Goal: Information Seeking & Learning: Learn about a topic

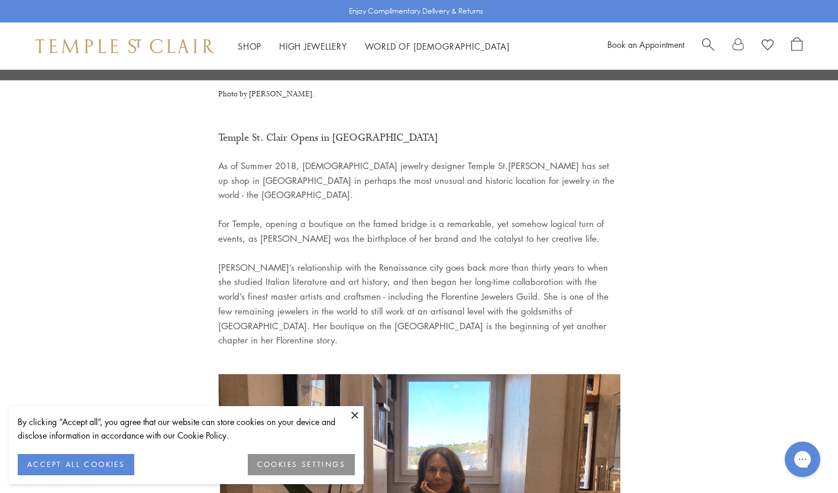
scroll to position [601, 0]
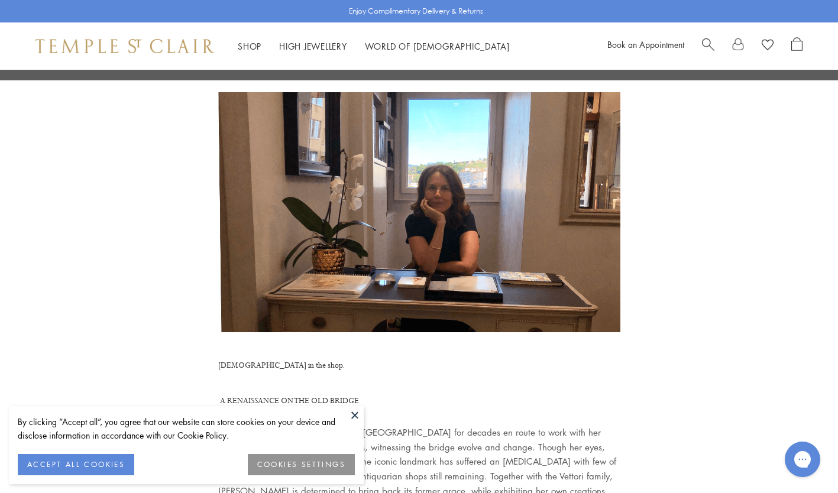
click at [350, 417] on button at bounding box center [355, 415] width 18 height 18
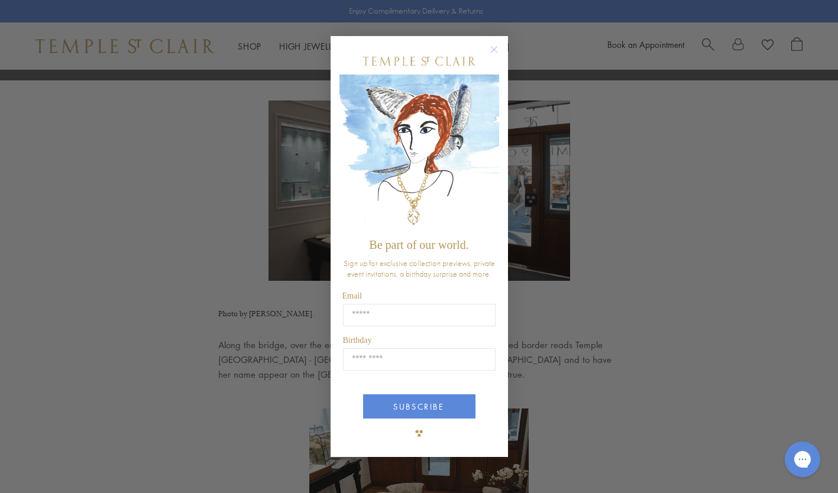
scroll to position [1516, 0]
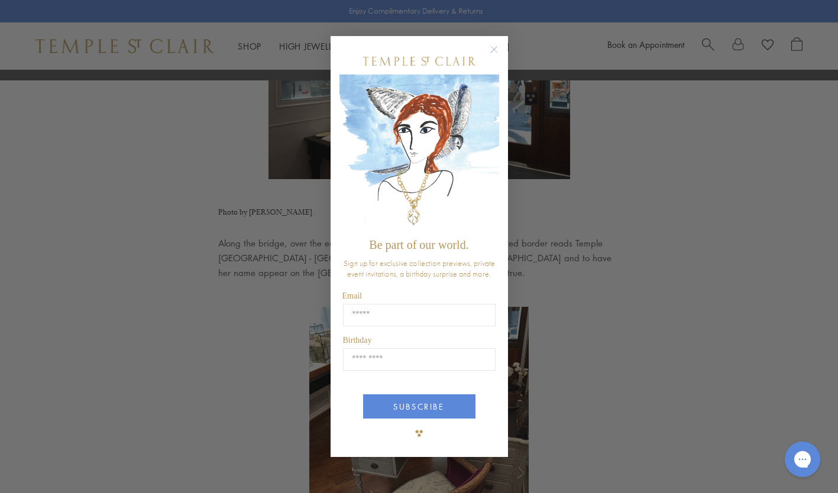
click at [493, 48] on circle "Close dialog" at bounding box center [494, 50] width 14 height 14
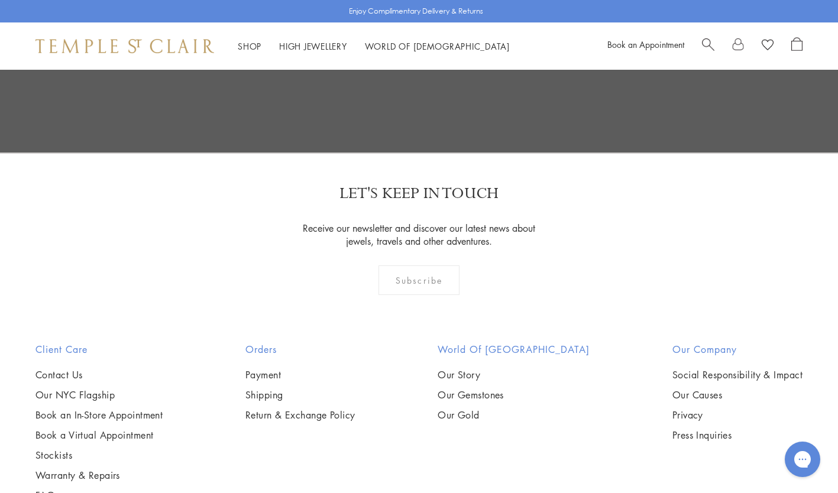
scroll to position [2891, 0]
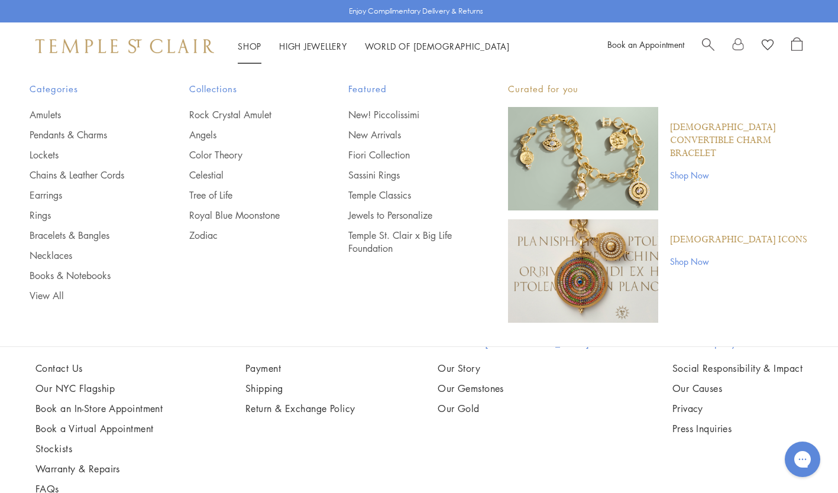
click at [240, 45] on link "Shop Shop" at bounding box center [250, 46] width 24 height 12
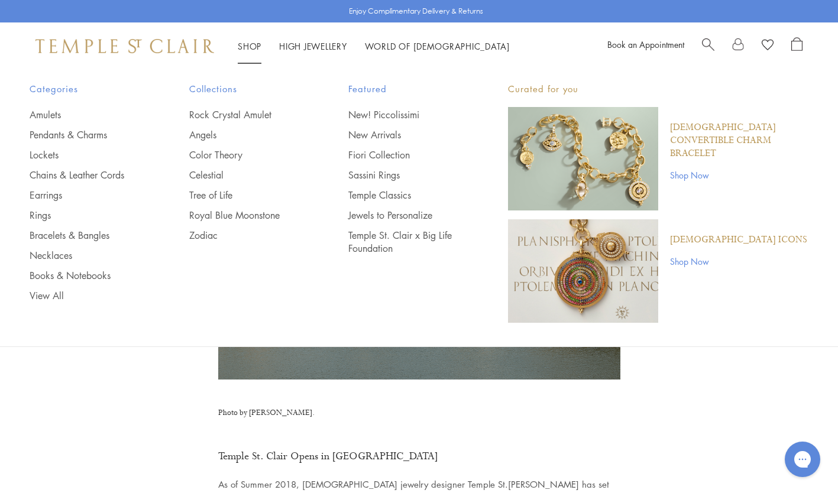
click at [106, 50] on img at bounding box center [124, 46] width 179 height 14
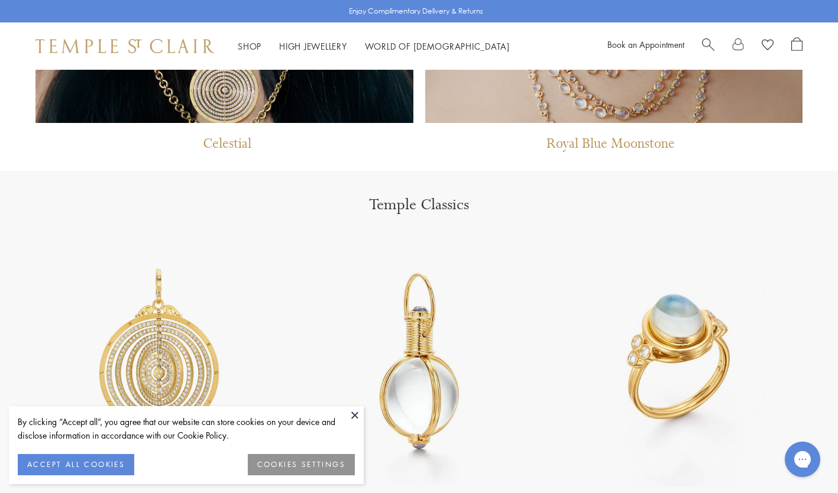
scroll to position [1459, 0]
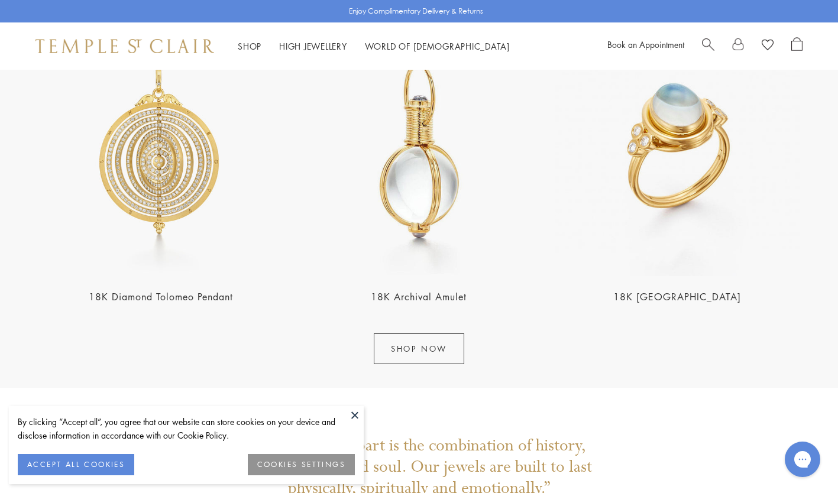
click at [354, 418] on button at bounding box center [355, 415] width 18 height 18
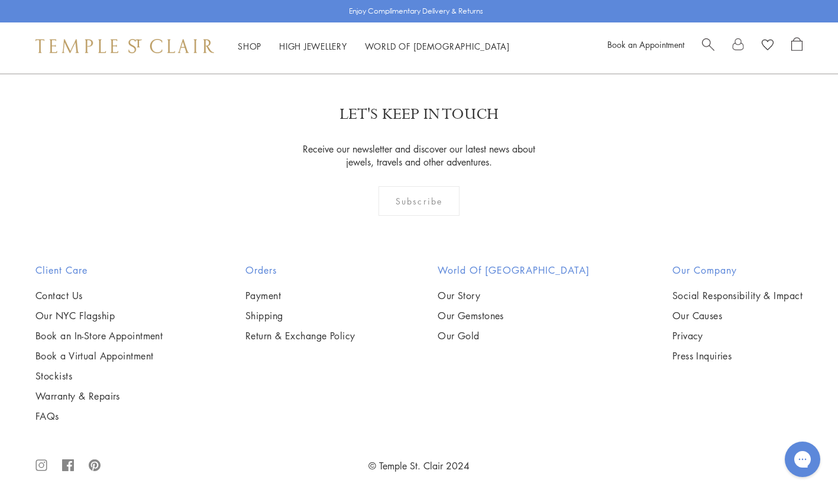
scroll to position [2368, 0]
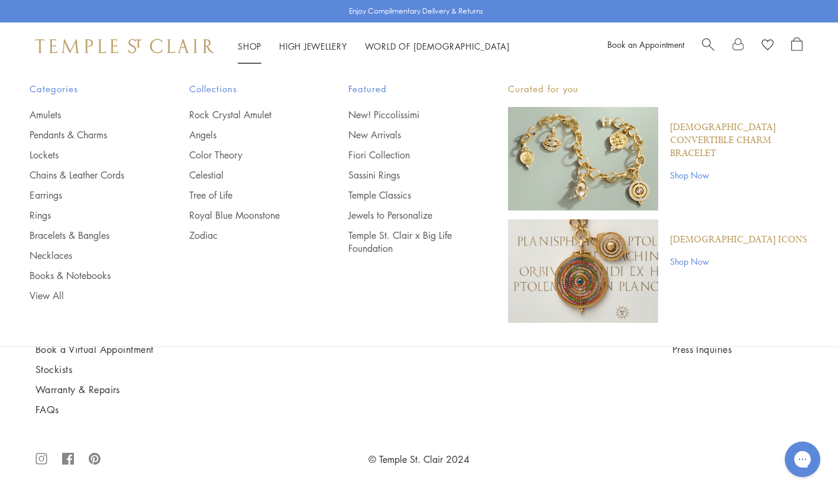
click at [34, 115] on link "Amulets" at bounding box center [86, 114] width 112 height 13
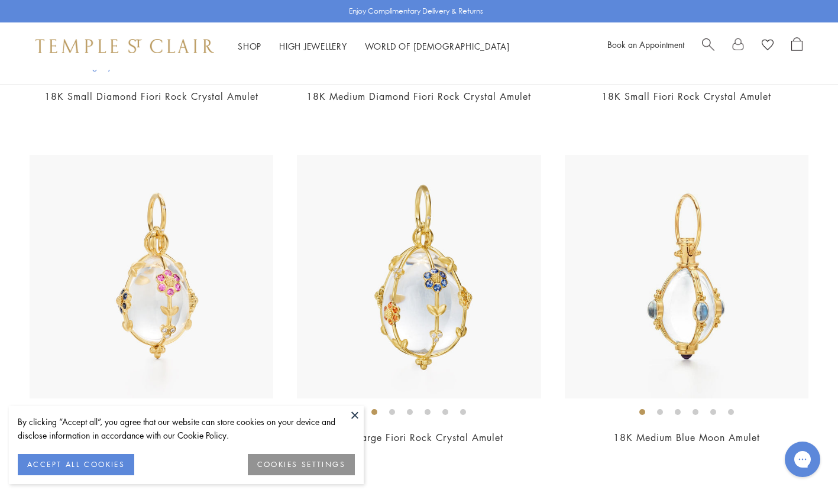
scroll to position [415, 0]
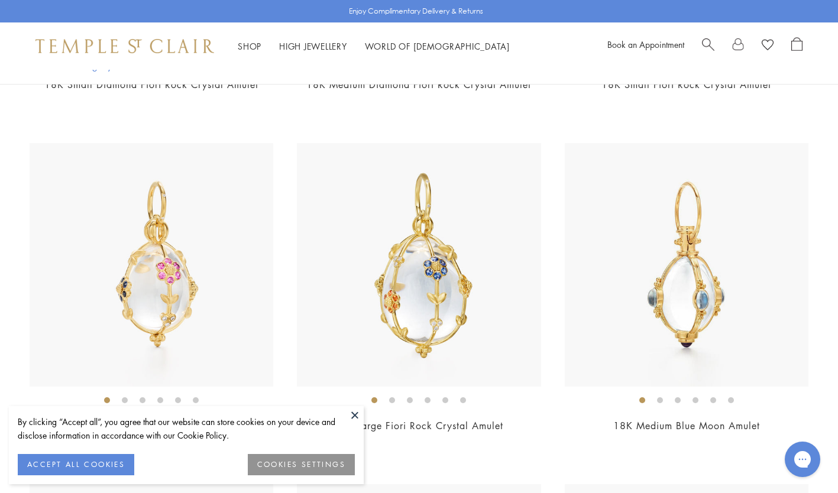
click at [458, 268] on img at bounding box center [419, 265] width 244 height 244
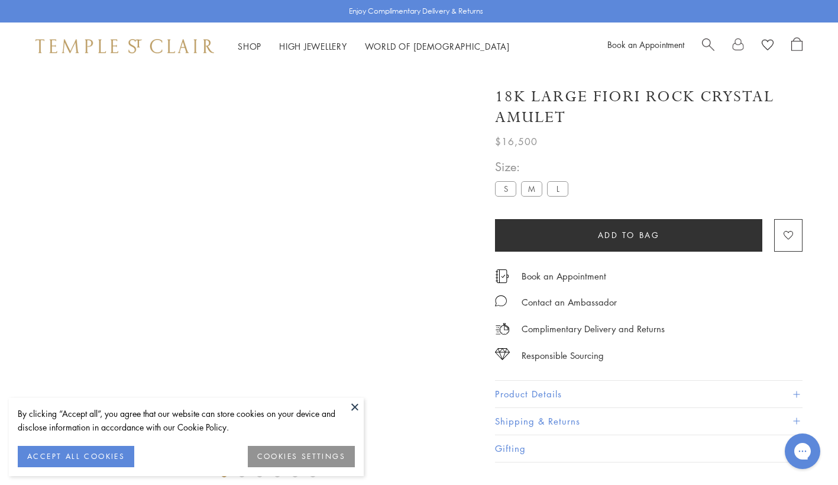
scroll to position [70, 0]
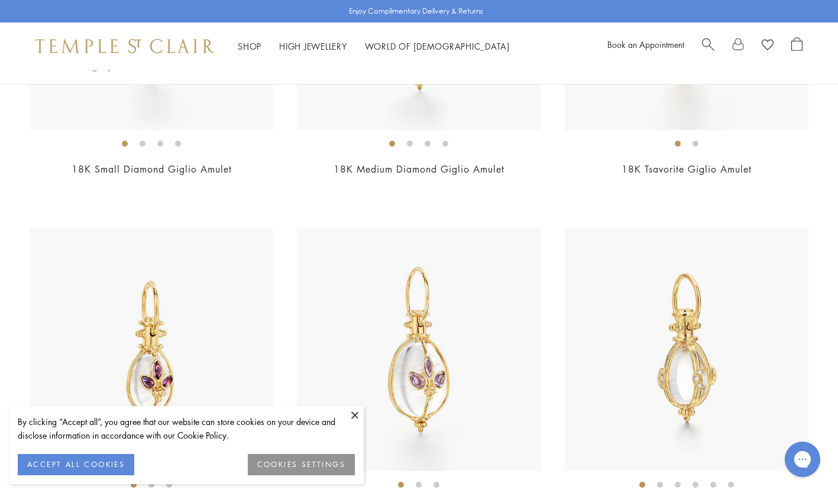
scroll to position [5012, 0]
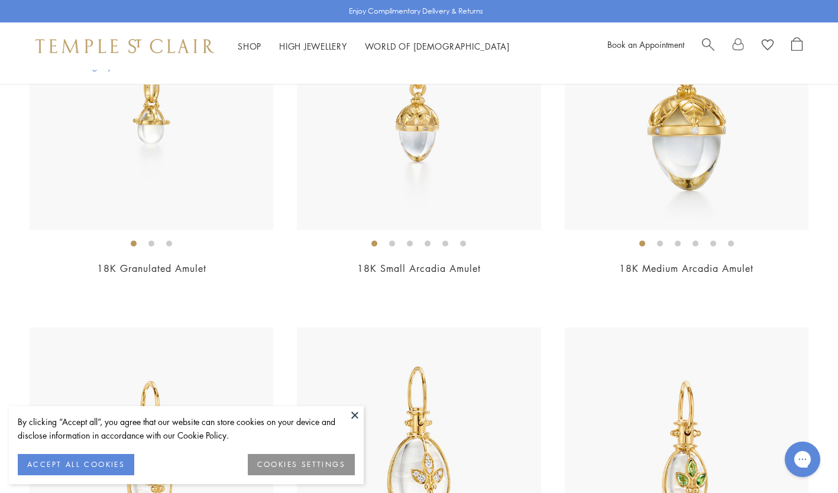
click at [401, 422] on img at bounding box center [419, 450] width 244 height 244
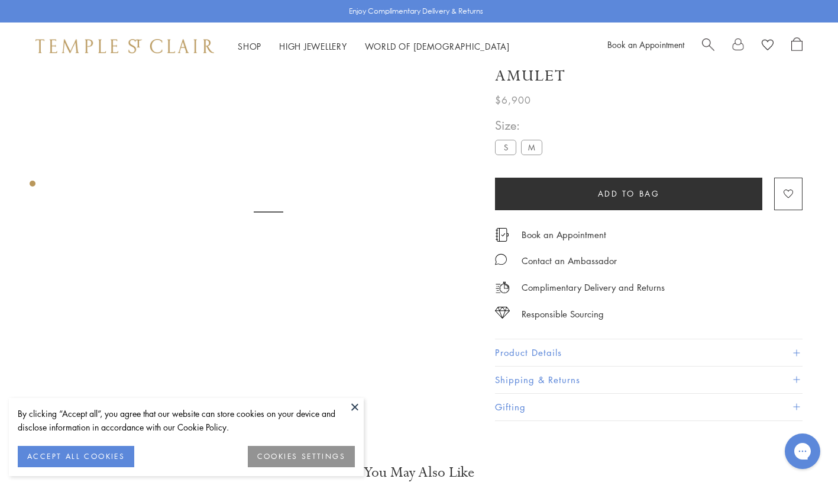
scroll to position [70, 0]
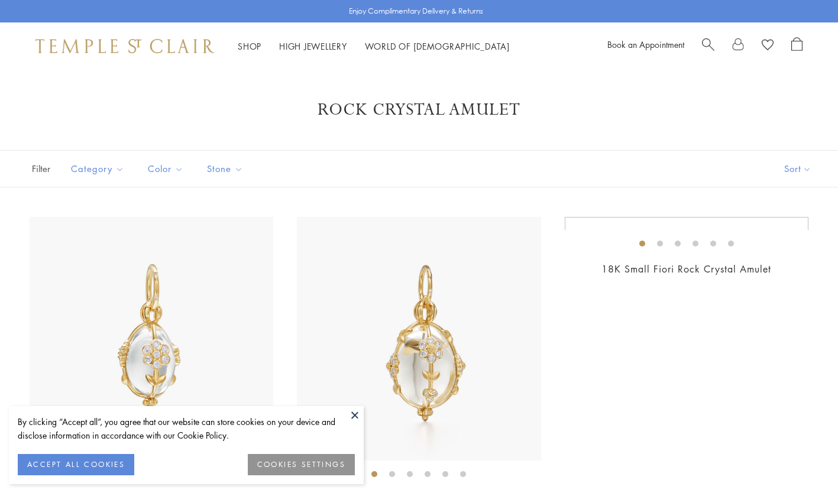
scroll to position [3015, 0]
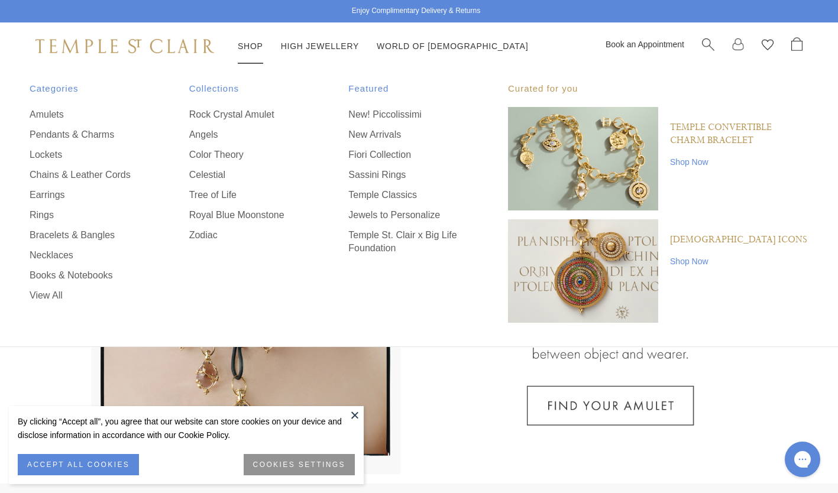
click at [395, 114] on link "New! Piccolissimi" at bounding box center [404, 114] width 112 height 13
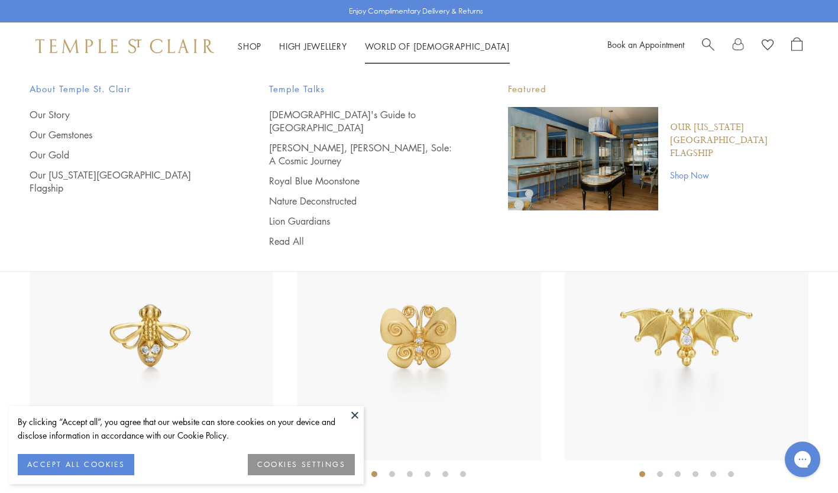
click at [408, 48] on link "World of [GEOGRAPHIC_DATA][DEMOGRAPHIC_DATA]" at bounding box center [437, 46] width 145 height 12
click at [360, 116] on link "[DEMOGRAPHIC_DATA]'s Guide to [GEOGRAPHIC_DATA]" at bounding box center [365, 121] width 192 height 26
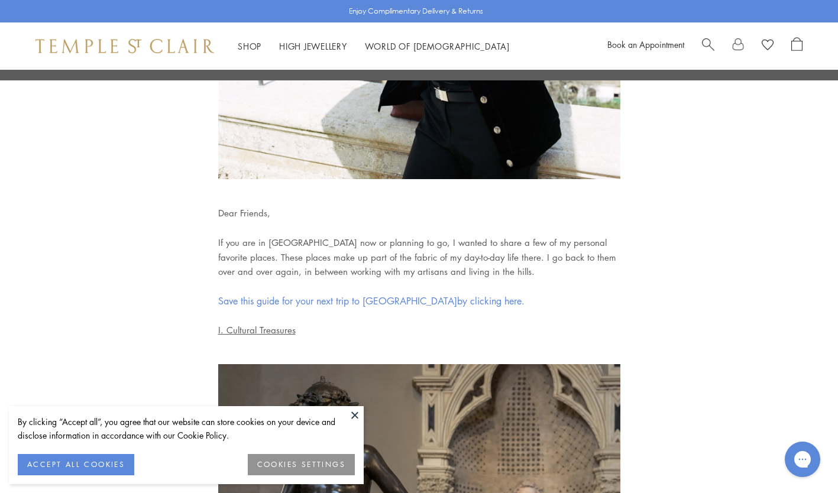
scroll to position [514, 0]
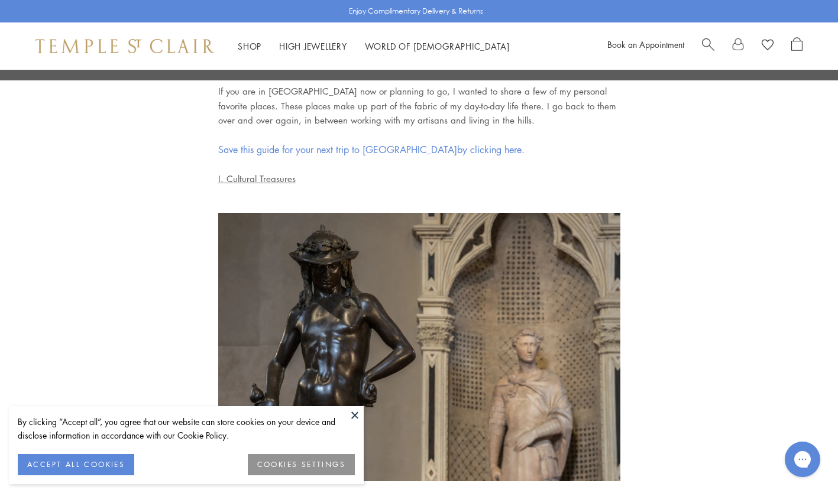
click at [352, 414] on button at bounding box center [355, 415] width 18 height 18
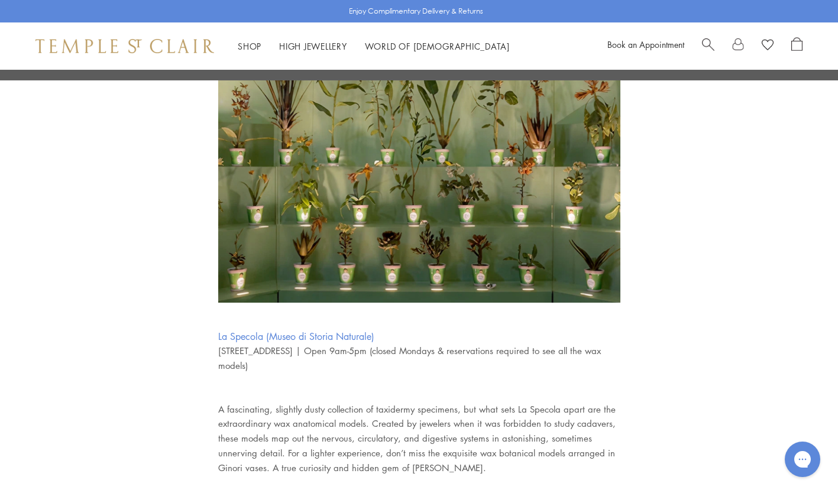
scroll to position [1671, 0]
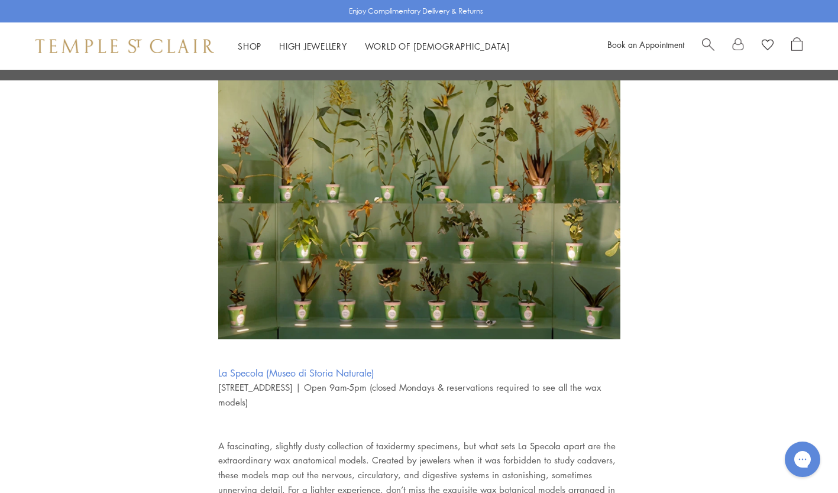
drag, startPoint x: 402, startPoint y: 371, endPoint x: 210, endPoint y: 374, distance: 191.7
copy link "La Specola (Museo di Storia Naturale)"
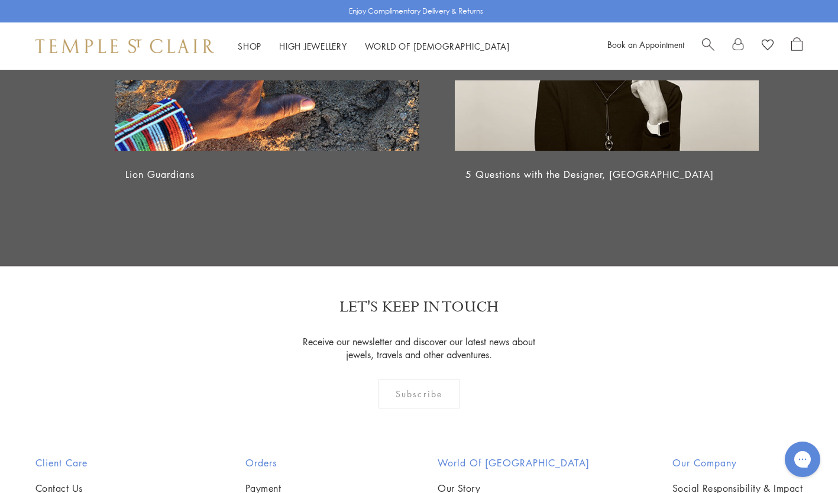
scroll to position [5381, 0]
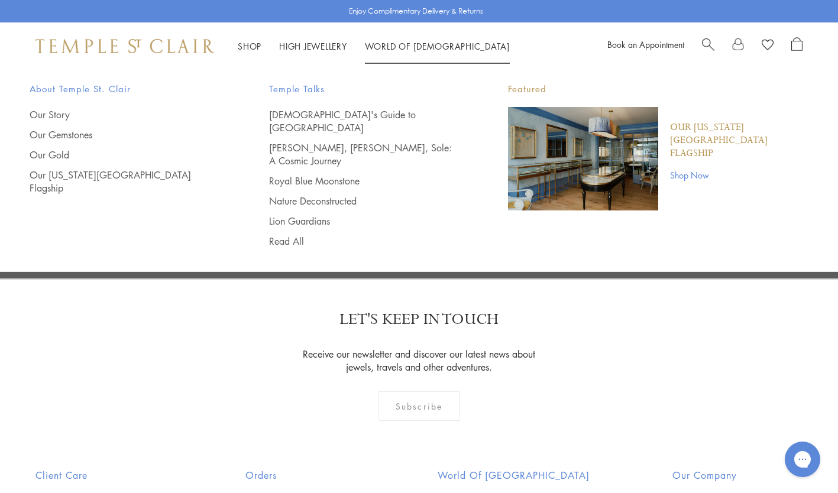
click at [297, 235] on link "Read All" at bounding box center [365, 241] width 192 height 13
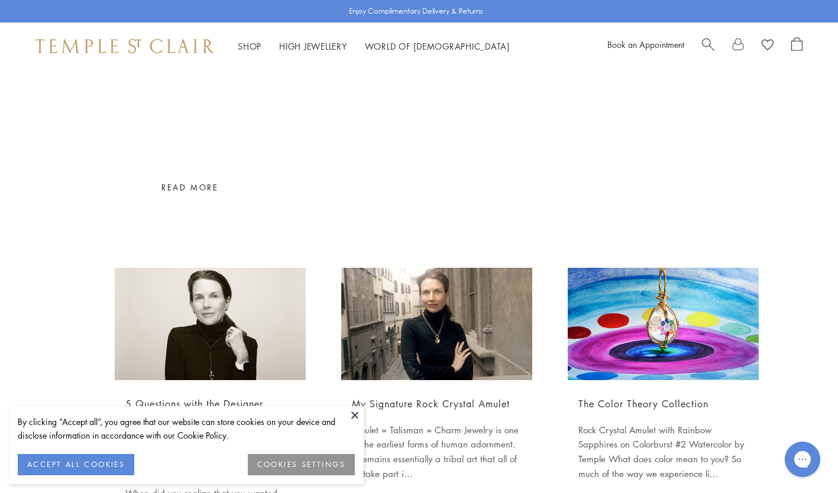
scroll to position [116, 0]
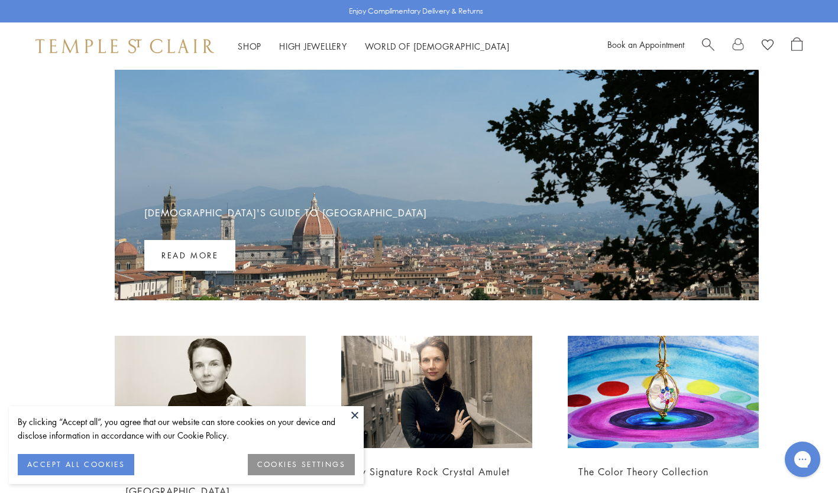
click at [184, 254] on link "Read more" at bounding box center [189, 255] width 91 height 31
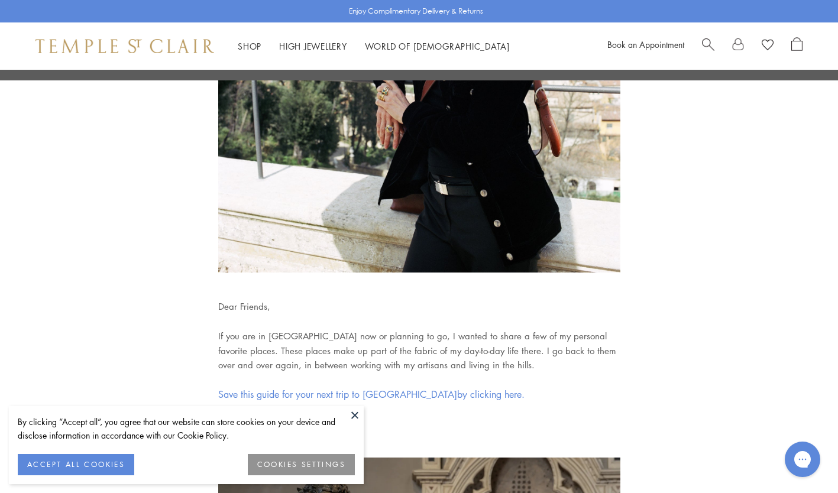
scroll to position [259, 0]
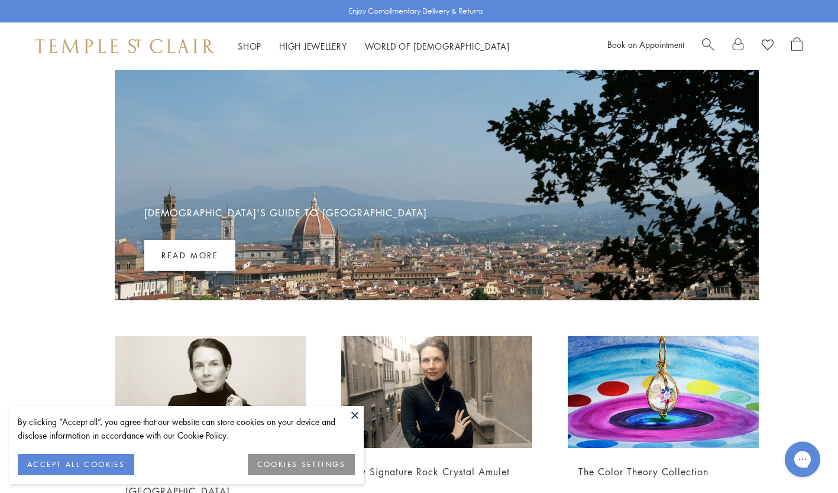
click at [105, 459] on button "ACCEPT ALL COOKIES" at bounding box center [76, 464] width 117 height 21
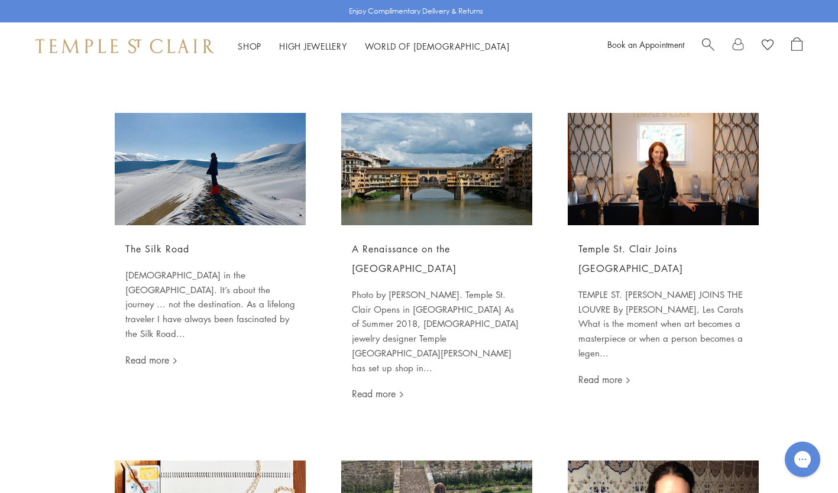
scroll to position [1000, 0]
click at [380, 388] on link "Read more" at bounding box center [378, 394] width 52 height 13
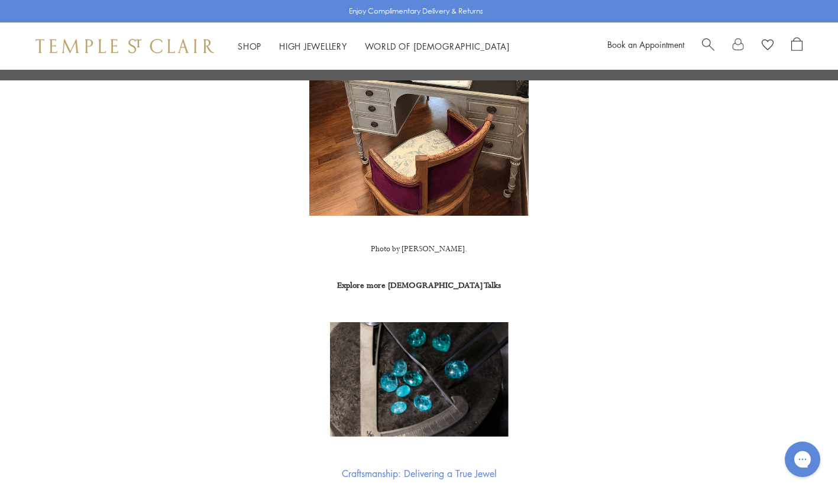
scroll to position [1884, 0]
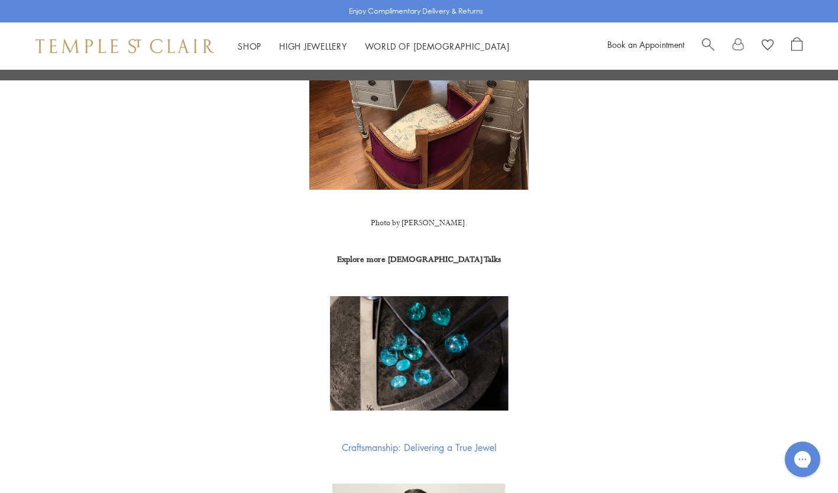
click at [427, 358] on img at bounding box center [419, 354] width 179 height 117
